Goal: Use online tool/utility: Utilize a website feature to perform a specific function

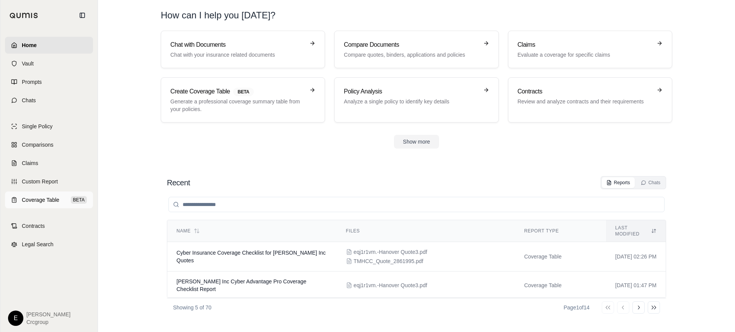
click at [39, 198] on span "Coverage Table" at bounding box center [41, 200] width 38 height 8
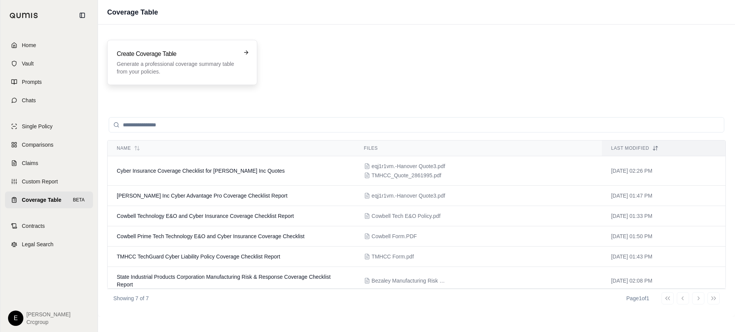
click at [181, 64] on p "Generate a professional coverage summary table from your policies." at bounding box center [177, 67] width 120 height 15
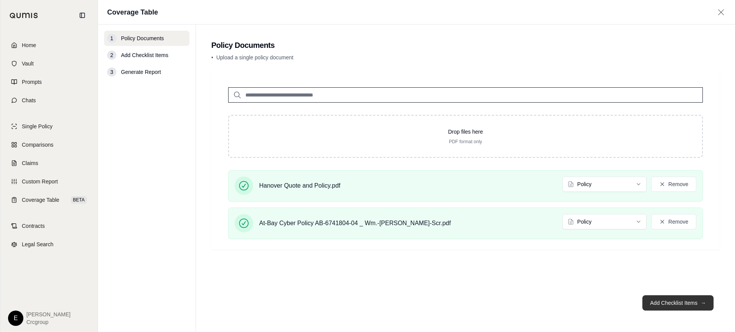
click at [662, 303] on button "Add Checklist Items →" at bounding box center [678, 302] width 71 height 15
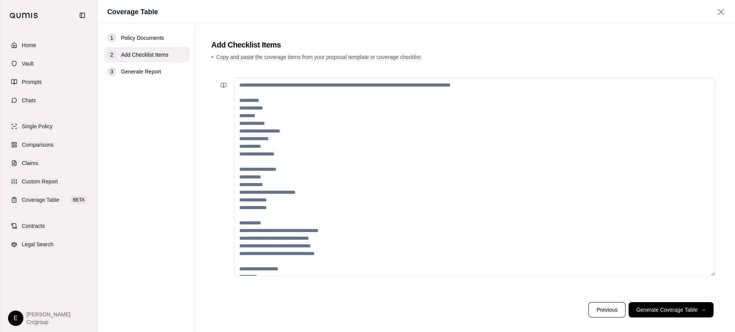
click at [304, 103] on textarea at bounding box center [474, 177] width 481 height 198
paste textarea "**********"
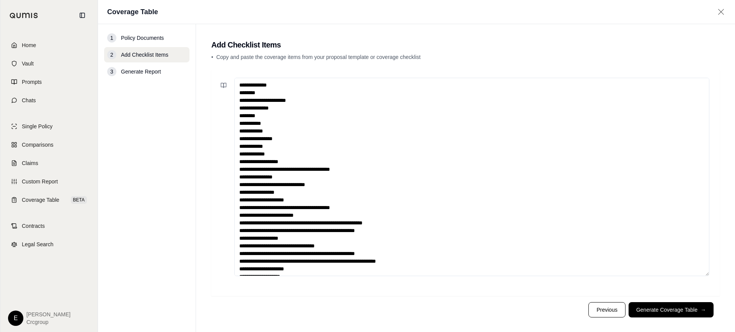
scroll to position [395, 0]
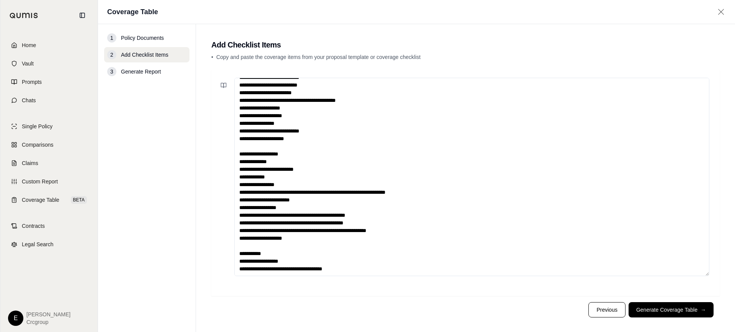
click at [354, 203] on textarea at bounding box center [471, 177] width 475 height 198
type textarea "**********"
click at [670, 309] on button "Generate Coverage Table →" at bounding box center [671, 309] width 85 height 15
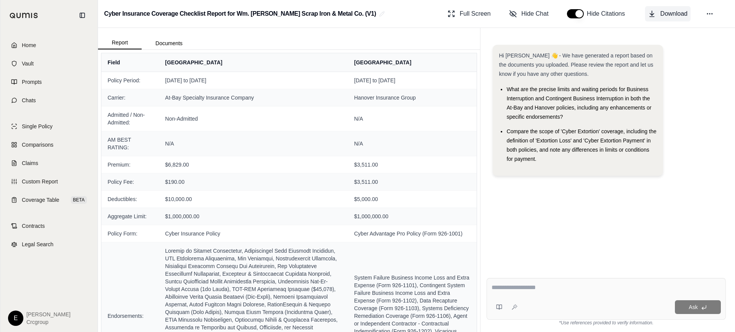
click at [666, 13] on span "Download" at bounding box center [674, 13] width 27 height 9
click at [669, 14] on span "Download" at bounding box center [674, 13] width 27 height 9
click at [393, 31] on div "Report Documents" at bounding box center [289, 38] width 382 height 21
click at [21, 43] on link "Home" at bounding box center [49, 45] width 88 height 17
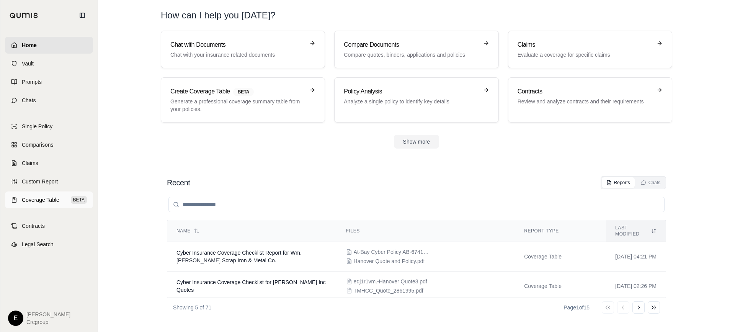
click at [44, 199] on span "Coverage Table" at bounding box center [41, 200] width 38 height 8
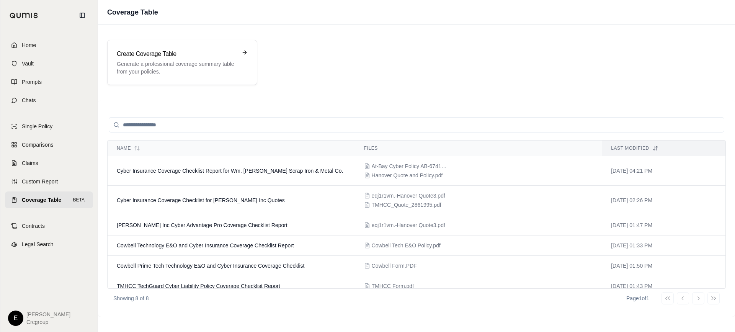
click at [352, 66] on div "Create Coverage Table Generate a professional coverage summary table from your …" at bounding box center [416, 62] width 619 height 45
click at [165, 64] on p "Generate a professional coverage summary table from your policies." at bounding box center [177, 67] width 120 height 15
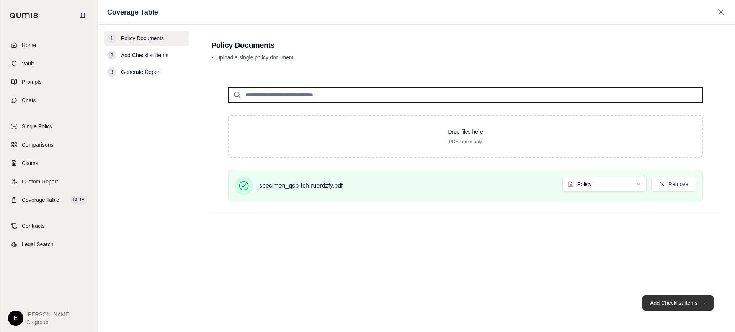
click at [676, 303] on button "Add Checklist Items →" at bounding box center [678, 302] width 71 height 15
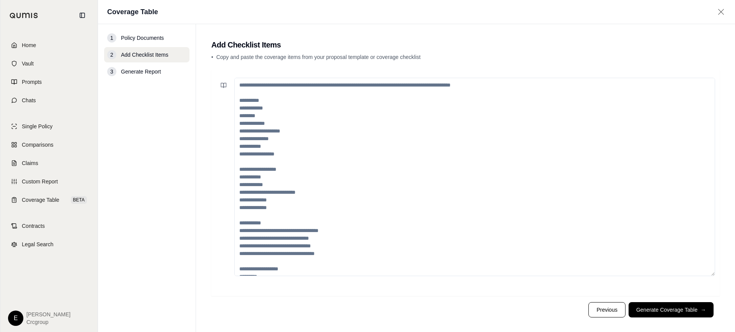
click at [271, 88] on textarea at bounding box center [474, 177] width 481 height 198
paste textarea "**********"
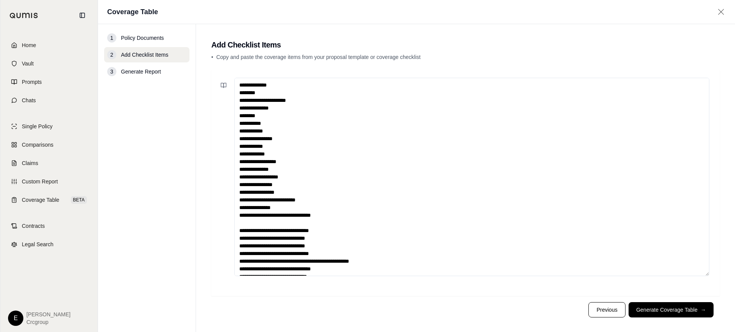
scroll to position [418, 0]
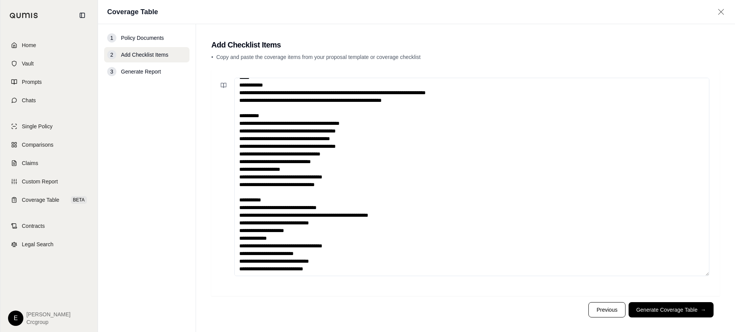
click at [344, 244] on textarea at bounding box center [471, 177] width 475 height 198
type textarea "**********"
click at [686, 314] on button "Generate Coverage Table →" at bounding box center [671, 309] width 85 height 15
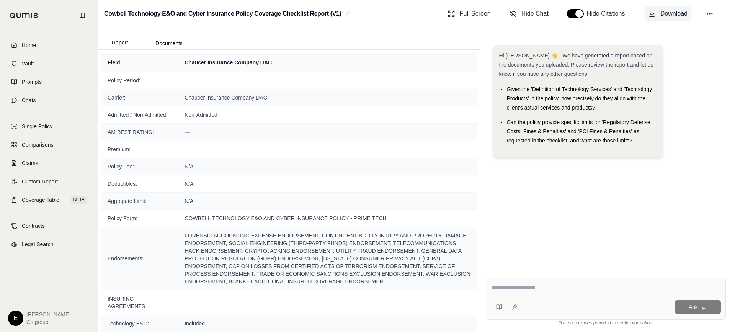
click at [674, 16] on span "Download" at bounding box center [674, 13] width 27 height 9
